Goal: Transaction & Acquisition: Subscribe to service/newsletter

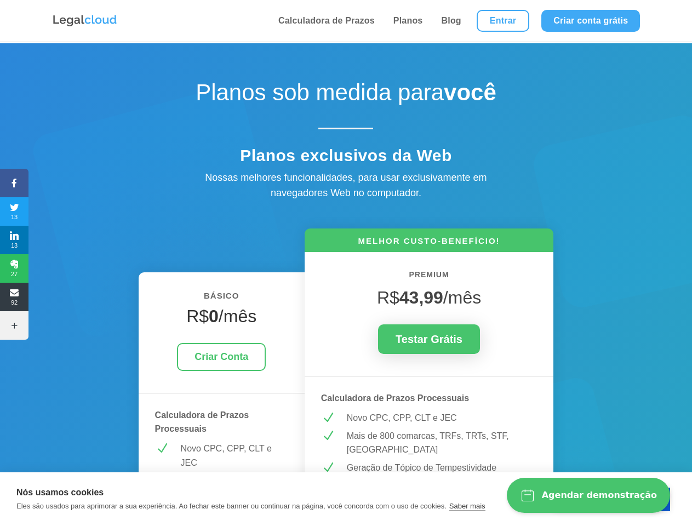
click at [14, 183] on icon at bounding box center [14, 183] width 28 height 9
click at [14, 211] on span "13" at bounding box center [14, 212] width 28 height 18
click at [14, 240] on span "13" at bounding box center [14, 240] width 28 height 18
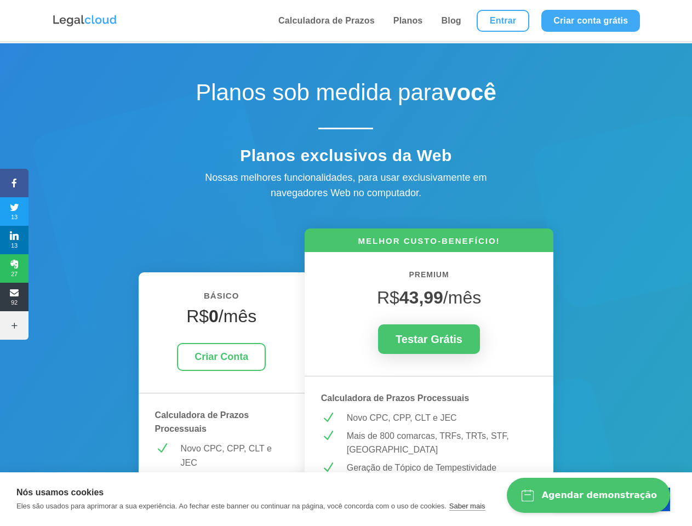
click at [14, 268] on span "27" at bounding box center [14, 269] width 28 height 18
click at [14, 297] on span "92" at bounding box center [14, 297] width 28 height 18
click at [14, 325] on icon at bounding box center [14, 325] width 28 height 9
